Goal: Use online tool/utility: Utilize a website feature to perform a specific function

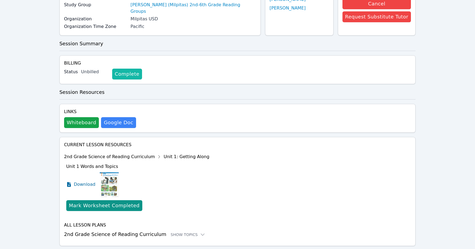
scroll to position [78, 0]
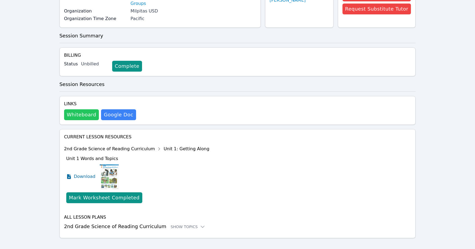
click at [85, 109] on button "Whiteboard" at bounding box center [81, 114] width 35 height 11
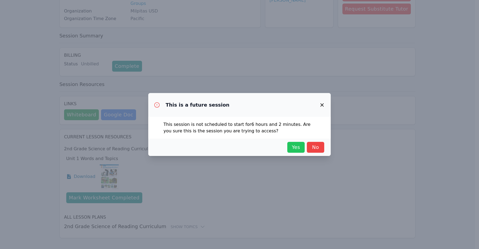
click at [295, 151] on span "Yes" at bounding box center [296, 148] width 12 height 8
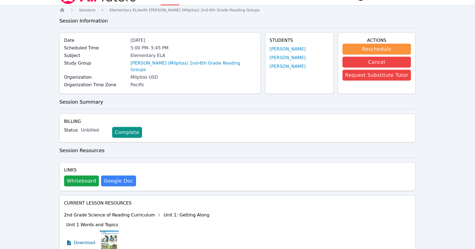
scroll to position [0, 0]
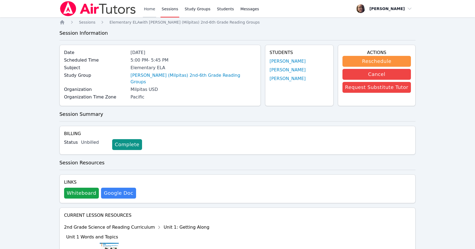
click at [147, 8] on link "Home" at bounding box center [149, 8] width 13 height 17
